Goal: Contribute content: Contribute content

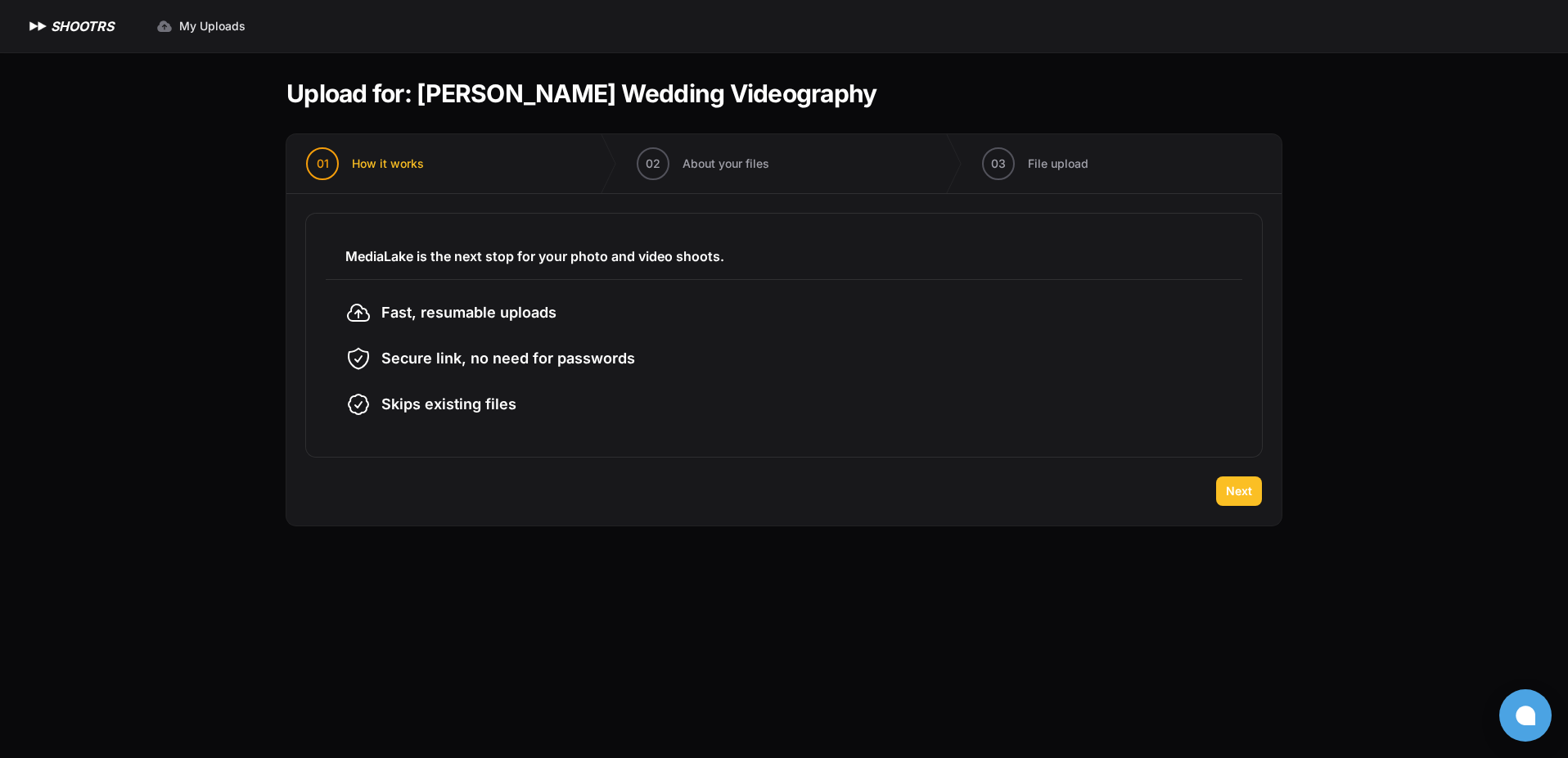
click at [1245, 484] on span "Next" at bounding box center [1239, 491] width 26 height 16
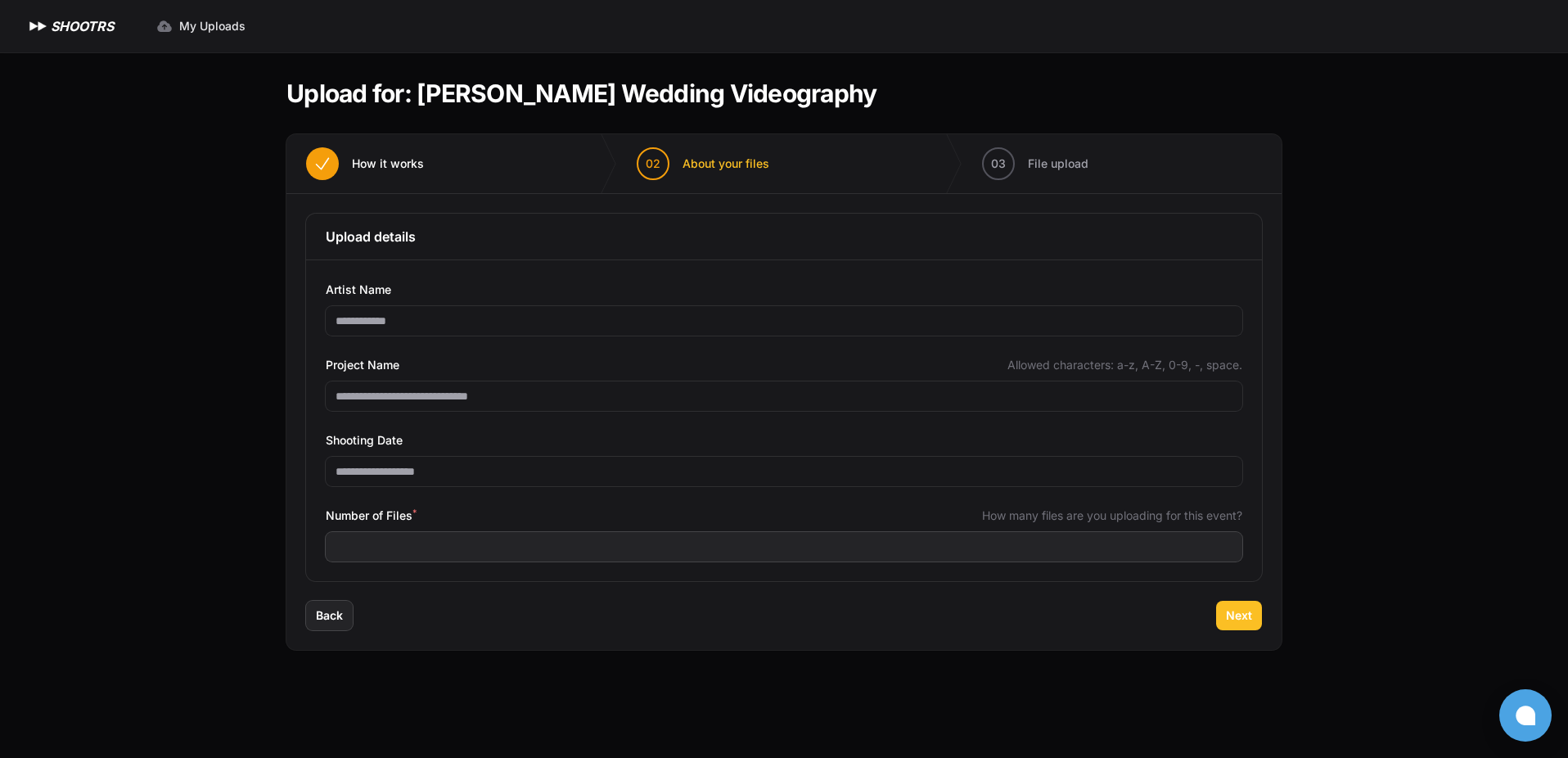
click at [1249, 616] on span "Next" at bounding box center [1239, 616] width 26 height 16
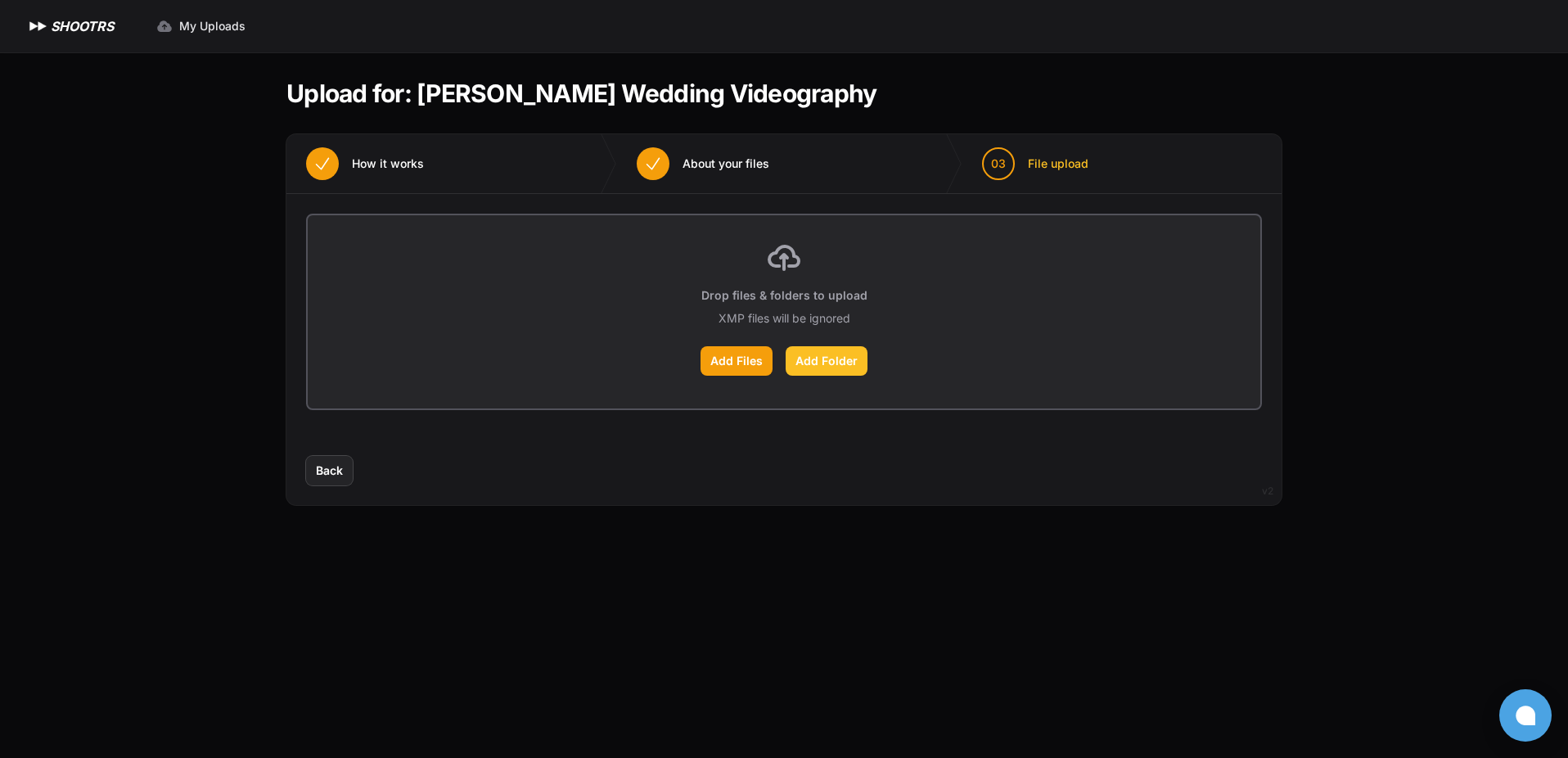
click at [814, 360] on label "Add Folder" at bounding box center [827, 361] width 82 height 30
click at [0, 0] on input "Add Folder" at bounding box center [0, 0] width 0 height 0
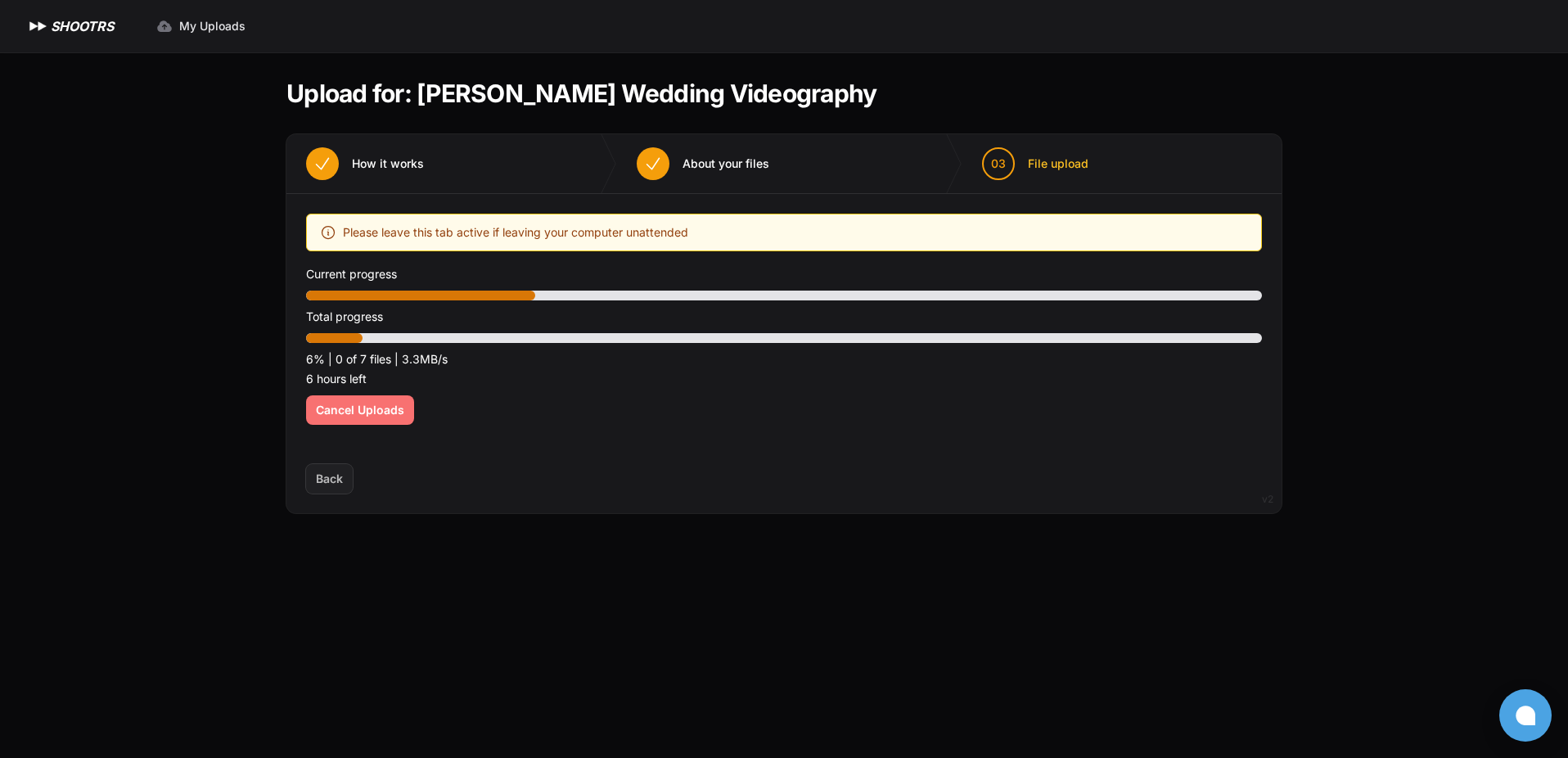
click at [369, 414] on span "Cancel Uploads" at bounding box center [360, 410] width 89 height 16
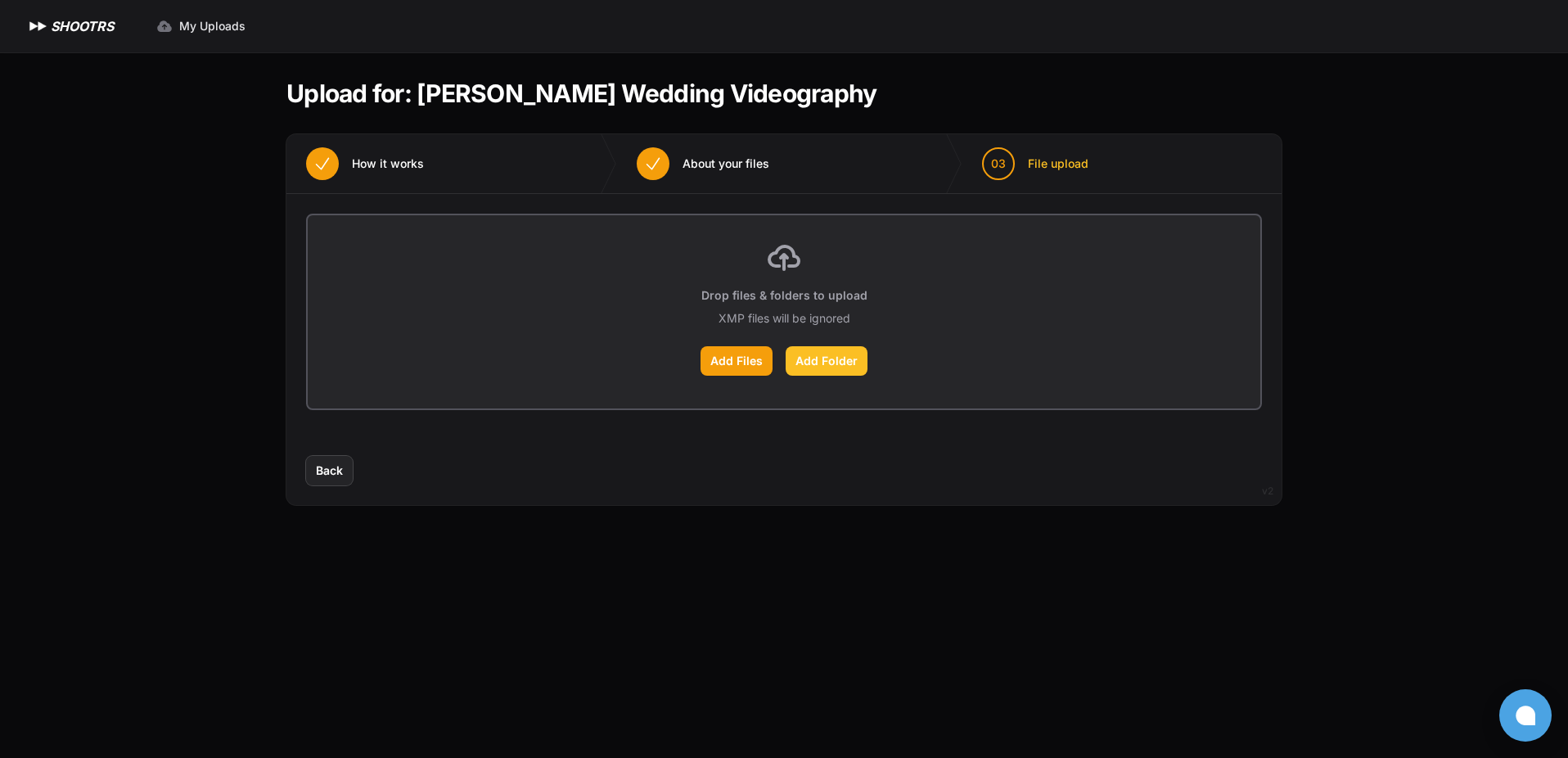
click at [832, 355] on label "Add Folder" at bounding box center [827, 361] width 82 height 30
click at [0, 0] on input "Add Folder" at bounding box center [0, 0] width 0 height 0
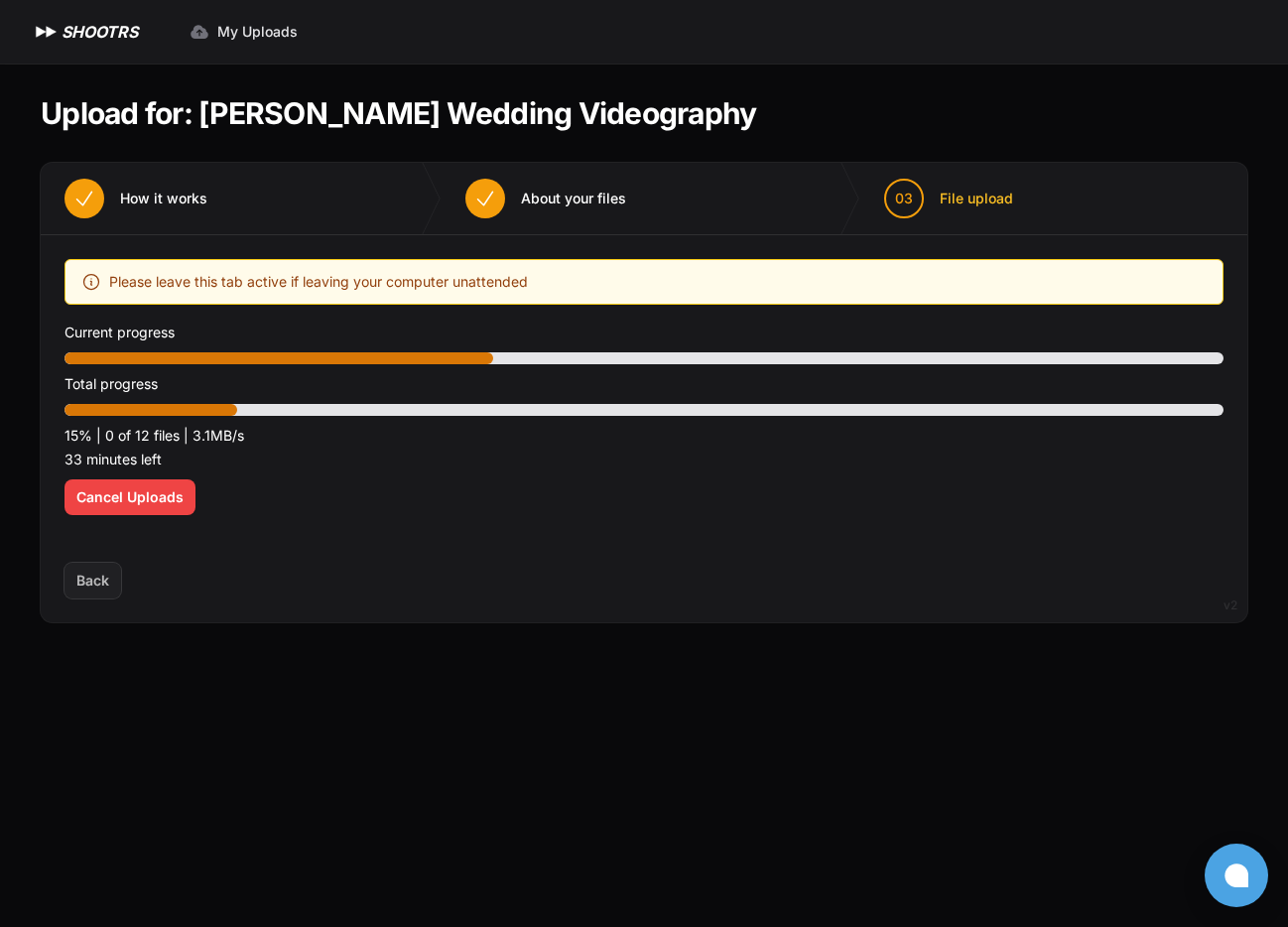
click at [83, 583] on span "Back" at bounding box center [93, 580] width 57 height 36
click at [86, 583] on span "Back" at bounding box center [93, 580] width 57 height 36
click at [87, 581] on span "Back" at bounding box center [93, 580] width 57 height 36
click at [109, 510] on button "Cancel Uploads" at bounding box center [130, 497] width 131 height 36
